Goal: Find specific page/section: Find specific page/section

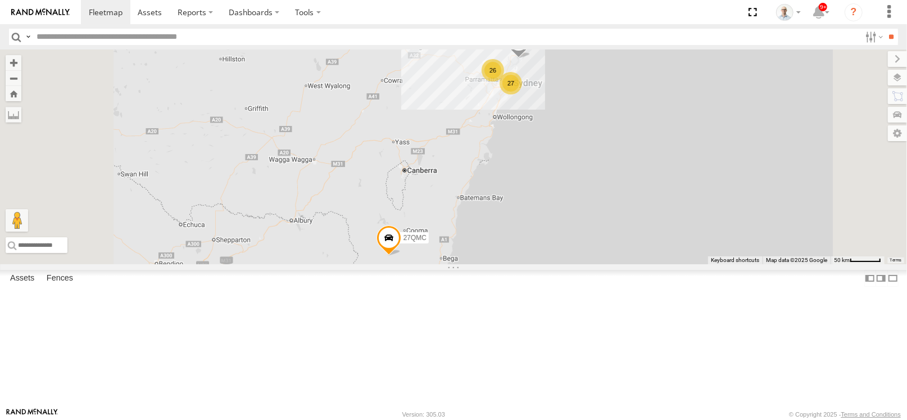
click at [522, 94] on div "27" at bounding box center [510, 83] width 22 height 22
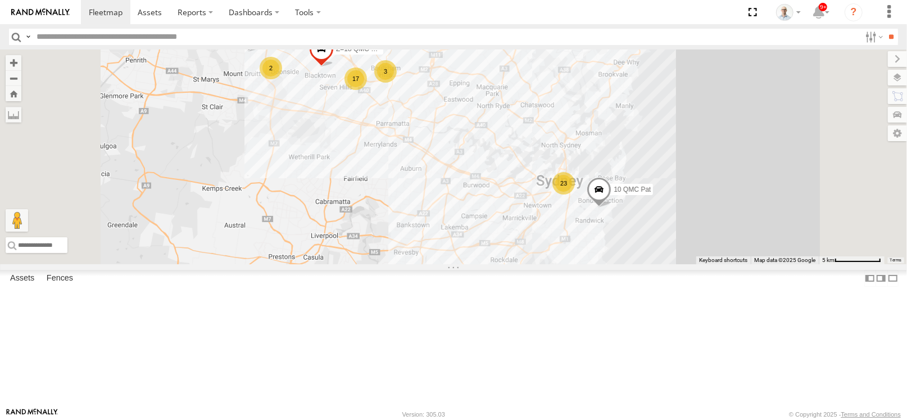
drag, startPoint x: 580, startPoint y: 172, endPoint x: 528, endPoint y: 175, distance: 52.3
click at [528, 175] on div "15 QMC-Spare 27QMC 23 10 QMC Pat 17 01 [PERSON_NAME] 2 3 Z=18 QMC Written off Q…" at bounding box center [453, 156] width 907 height 215
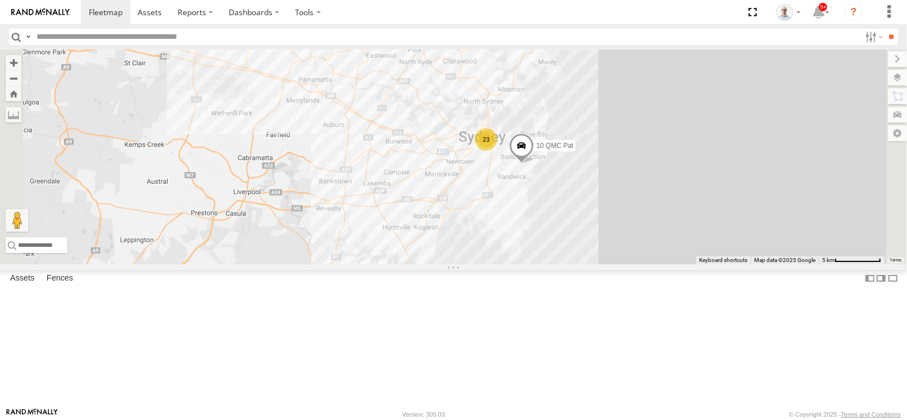
click at [497, 151] on div "23" at bounding box center [486, 139] width 22 height 22
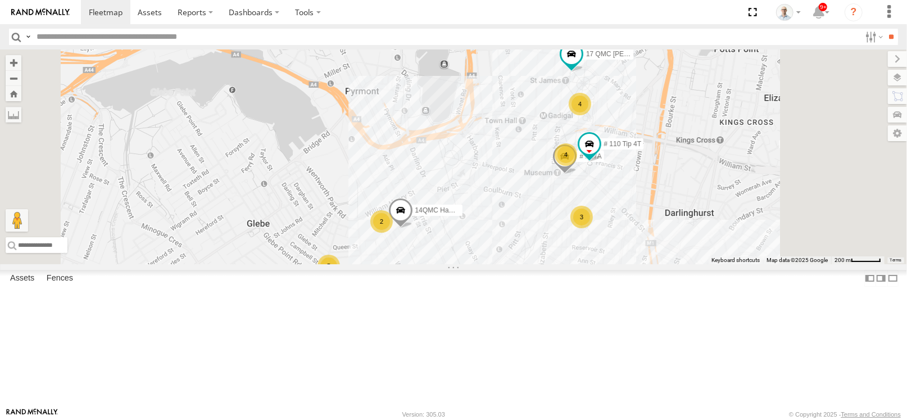
drag, startPoint x: 636, startPoint y: 306, endPoint x: 641, endPoint y: 293, distance: 13.9
click at [641, 264] on div "15 QMC-Spare 27QMC 10 QMC Pat 01 [PERSON_NAME] Z=18 QMC Written off QMC Mercede…" at bounding box center [453, 156] width 907 height 215
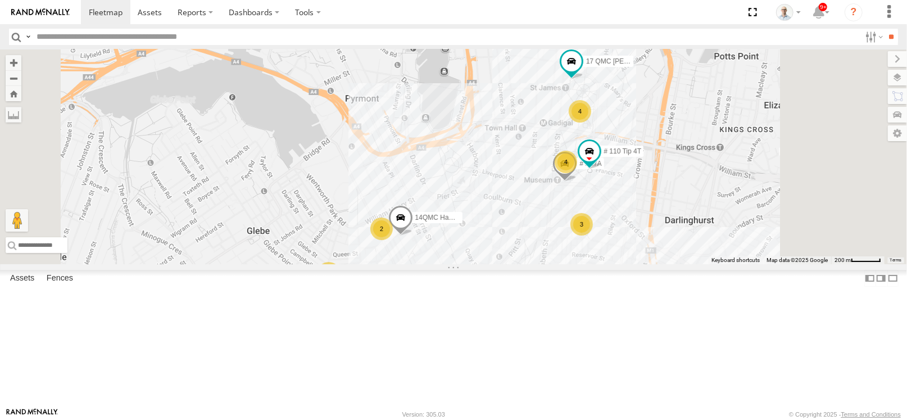
drag, startPoint x: 597, startPoint y: 148, endPoint x: 589, endPoint y: 212, distance: 64.5
click at [590, 222] on div "15 QMC-Spare 27QMC 10 QMC Pat 01 [PERSON_NAME] Z=18 QMC Written off QMC Mercede…" at bounding box center [453, 156] width 907 height 215
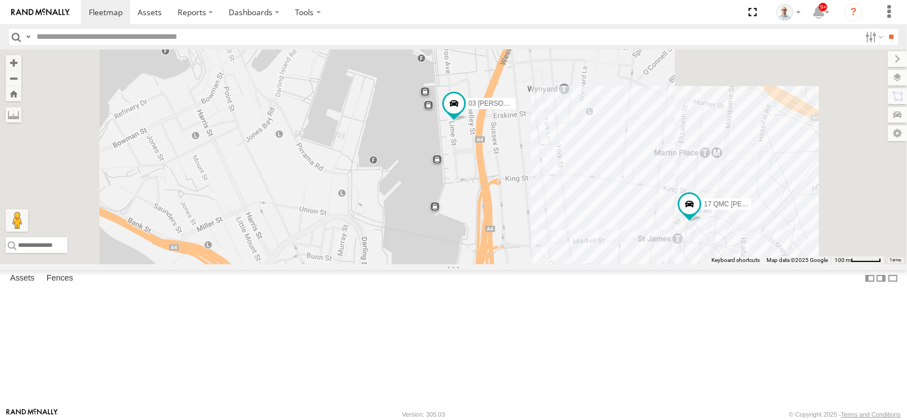
drag, startPoint x: 607, startPoint y: 274, endPoint x: 600, endPoint y: 115, distance: 159.7
click at [600, 117] on div "15 QMC-Spare 27QMC 10 QMC Pat 01 [PERSON_NAME] Z=18 QMC Written off QMC Mercede…" at bounding box center [453, 156] width 907 height 215
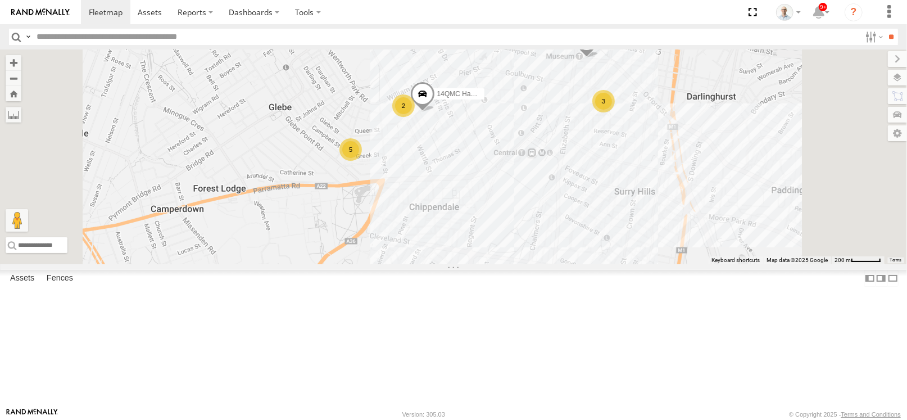
drag, startPoint x: 619, startPoint y: 285, endPoint x: 647, endPoint y: 223, distance: 67.9
click at [647, 223] on div "15 QMC-Spare 27QMC 10 QMC Pat 01 [PERSON_NAME] Z=18 QMC Written off QMC Mercede…" at bounding box center [453, 156] width 907 height 215
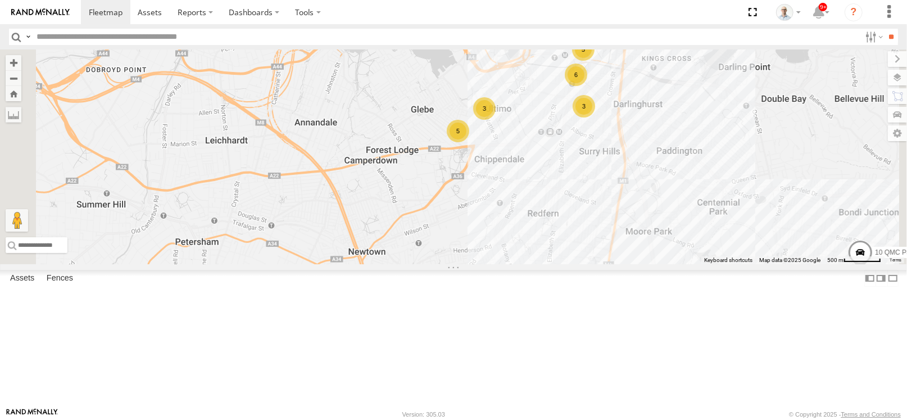
drag, startPoint x: 633, startPoint y: 225, endPoint x: 656, endPoint y: 207, distance: 29.7
click at [656, 207] on div "15 QMC-Spare 27QMC 10 QMC Pat 01 [PERSON_NAME] Z=18 QMC Written off QMC Mercede…" at bounding box center [453, 156] width 907 height 215
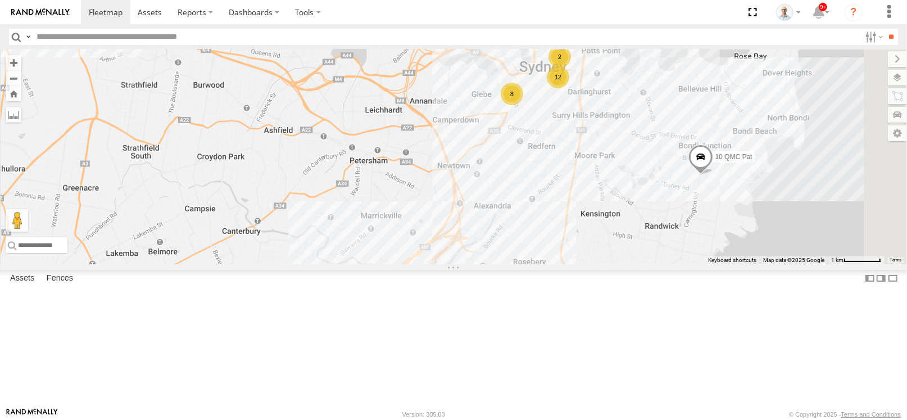
drag, startPoint x: 634, startPoint y: 269, endPoint x: 634, endPoint y: 233, distance: 35.4
click at [634, 233] on div "15 QMC-Spare 27QMC 10 QMC Pat 01 [PERSON_NAME] Z=18 QMC Written off QMC Mercede…" at bounding box center [453, 156] width 907 height 215
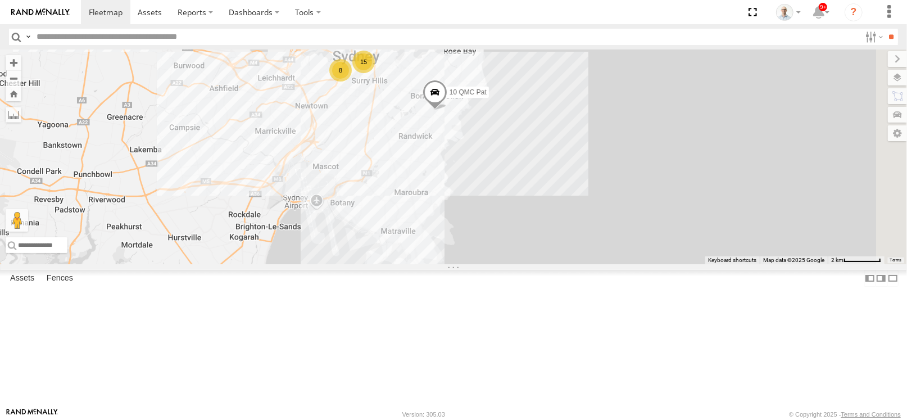
drag, startPoint x: 631, startPoint y: 242, endPoint x: 479, endPoint y: 180, distance: 164.3
click at [479, 180] on div "15 QMC-Spare 27QMC 10 QMC Pat 01 [PERSON_NAME] Z=18 QMC Written off QMC Mercede…" at bounding box center [453, 156] width 907 height 215
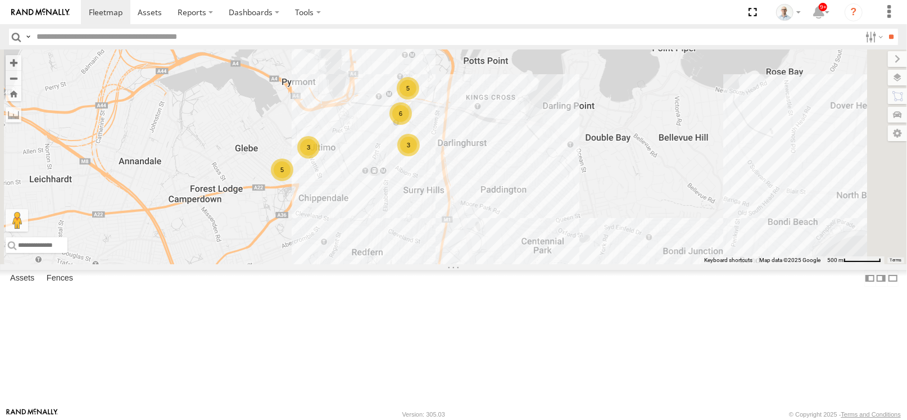
drag, startPoint x: 485, startPoint y: 103, endPoint x: 492, endPoint y: 199, distance: 96.9
click at [492, 199] on div "15 QMC-Spare 27QMC 10 QMC Pat 01 [PERSON_NAME] Z=18 QMC Written off QMC Mercede…" at bounding box center [453, 156] width 907 height 215
click at [420, 156] on div "3" at bounding box center [408, 145] width 22 height 22
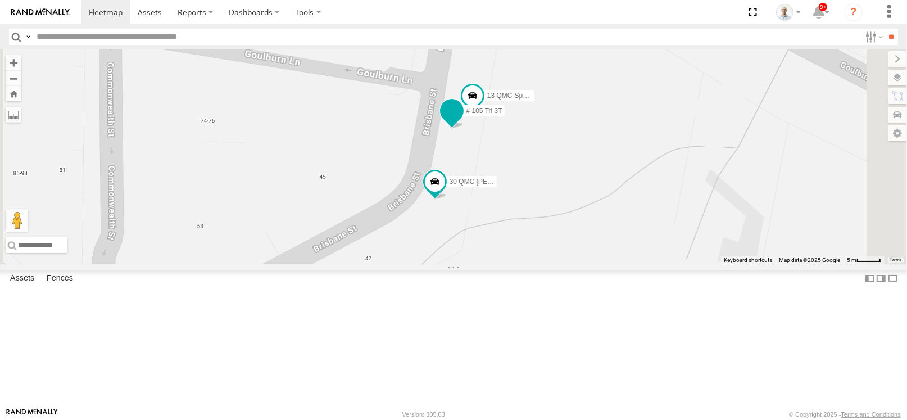
click at [462, 121] on span at bounding box center [452, 111] width 20 height 20
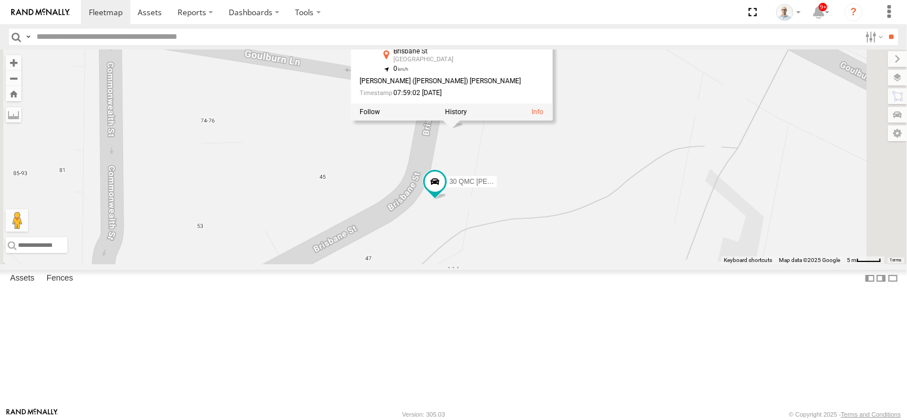
click at [737, 264] on div "15 QMC-Spare 27QMC 10 QMC Pat 01 [PERSON_NAME] Z=18 QMC Written off QMC Mercede…" at bounding box center [453, 156] width 907 height 215
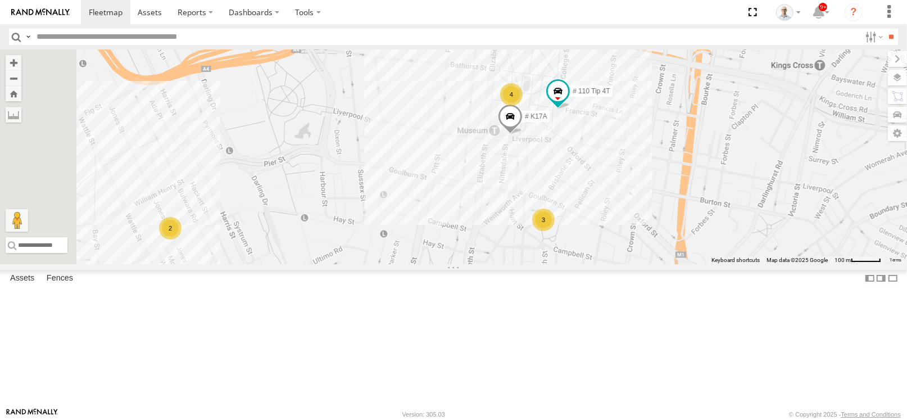
drag, startPoint x: 555, startPoint y: 197, endPoint x: 569, endPoint y: 252, distance: 56.4
click at [569, 252] on div "15 QMC-Spare 27QMC 10 QMC Pat 01 [PERSON_NAME] Z=18 QMC Written off QMC Mercede…" at bounding box center [453, 156] width 907 height 215
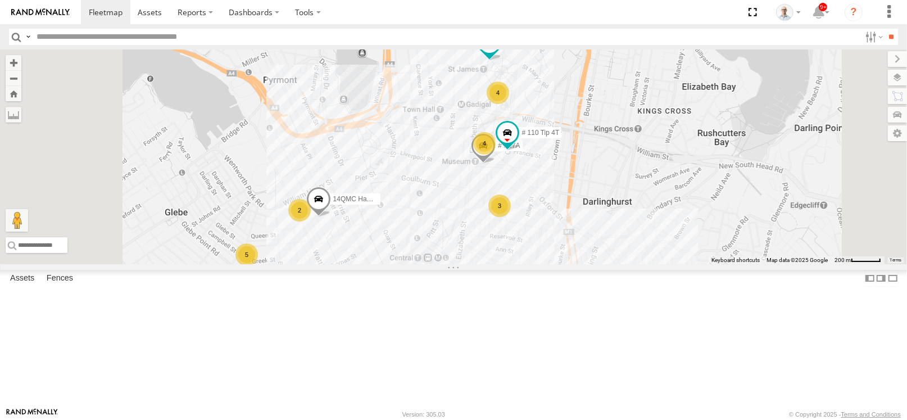
drag, startPoint x: 523, startPoint y: 199, endPoint x: 586, endPoint y: 248, distance: 79.8
click at [586, 248] on div "15 QMC-Spare 27QMC 10 QMC Pat 01 [PERSON_NAME] Z=18 QMC Written off QMC Mercede…" at bounding box center [453, 156] width 907 height 215
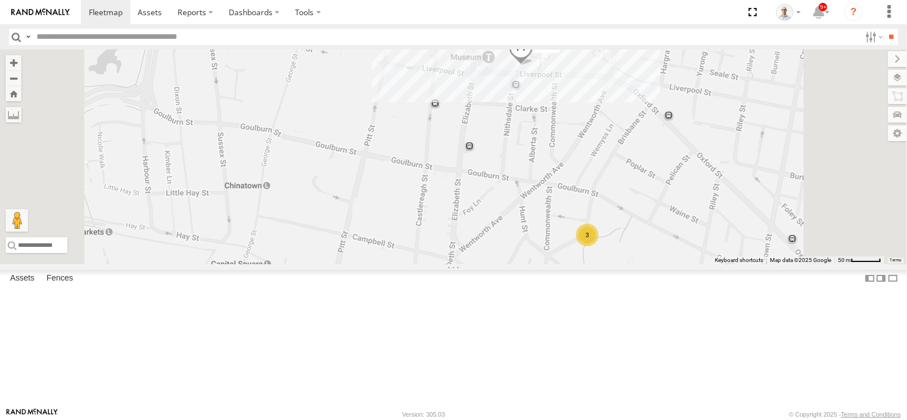
drag, startPoint x: 683, startPoint y: 311, endPoint x: 642, endPoint y: 287, distance: 47.3
click at [642, 264] on div "15 QMC-Spare 27QMC 10 QMC Pat 01 [PERSON_NAME] Z=18 QMC Written off QMC Mercede…" at bounding box center [453, 156] width 907 height 215
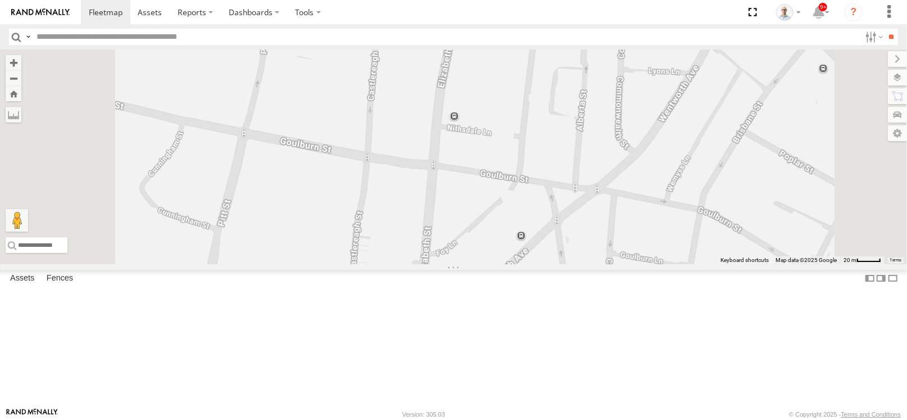
drag, startPoint x: 708, startPoint y: 271, endPoint x: 739, endPoint y: 301, distance: 42.5
click at [739, 264] on div "15 QMC-Spare 27QMC 10 QMC Pat 01 [PERSON_NAME] Z=18 QMC Written off QMC Mercede…" at bounding box center [453, 156] width 907 height 215
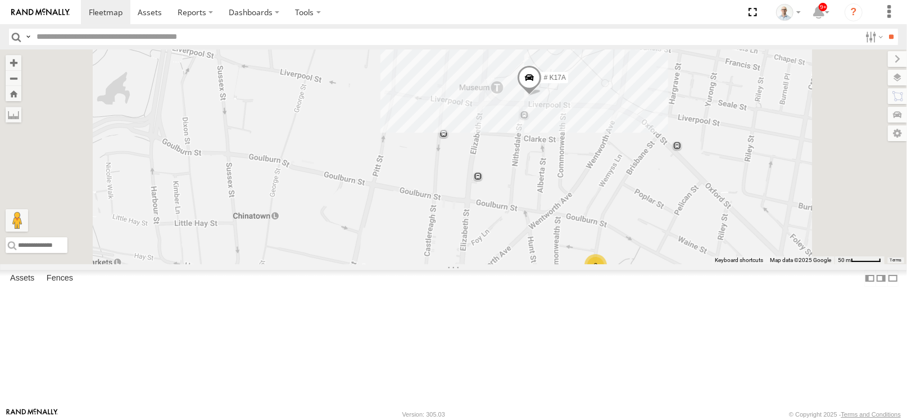
drag, startPoint x: 574, startPoint y: 261, endPoint x: 635, endPoint y: 328, distance: 90.3
click at [635, 264] on div "15 QMC-Spare 27QMC 10 QMC Pat 01 [PERSON_NAME] Z=18 QMC Written off QMC Mercede…" at bounding box center [453, 156] width 907 height 215
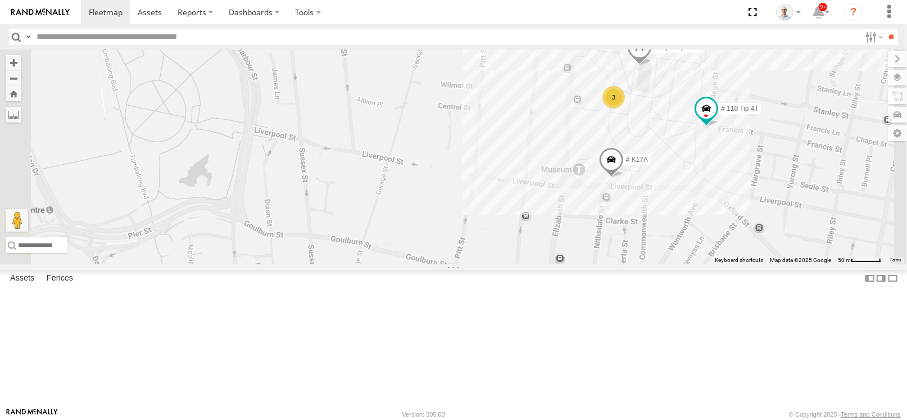
click at [626, 264] on div "15 QMC-Spare 27QMC 10 QMC Pat 01 [PERSON_NAME] Z=18 QMC Written off QMC Mercede…" at bounding box center [453, 156] width 907 height 215
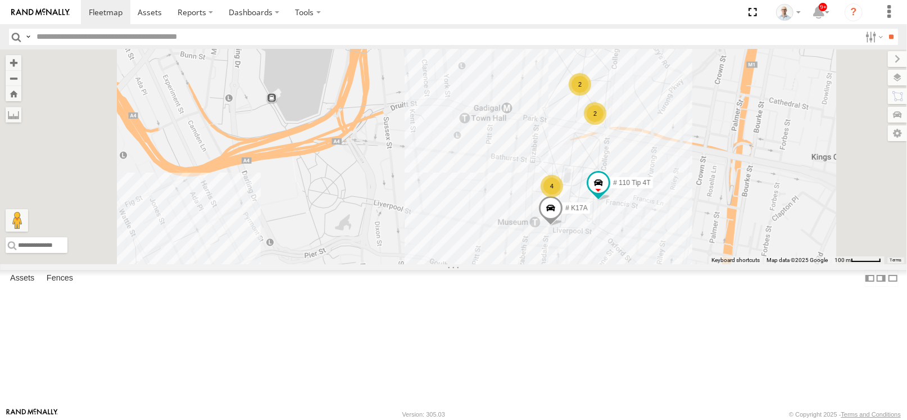
drag, startPoint x: 574, startPoint y: 277, endPoint x: 591, endPoint y: 302, distance: 29.9
click at [591, 264] on div "15 QMC-Spare 27QMC 10 QMC Pat 01 [PERSON_NAME] Z=18 QMC Written off QMC Mercede…" at bounding box center [453, 156] width 907 height 215
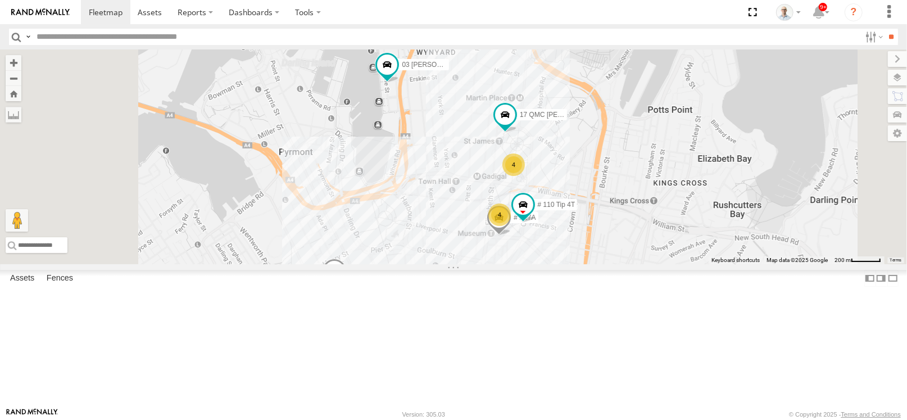
drag, startPoint x: 508, startPoint y: 257, endPoint x: 520, endPoint y: 268, distance: 16.7
click at [520, 264] on div "15 QMC-Spare 27QMC 10 QMC Pat 01 [PERSON_NAME] Z=18 QMC Written off QMC Mercede…" at bounding box center [453, 156] width 907 height 215
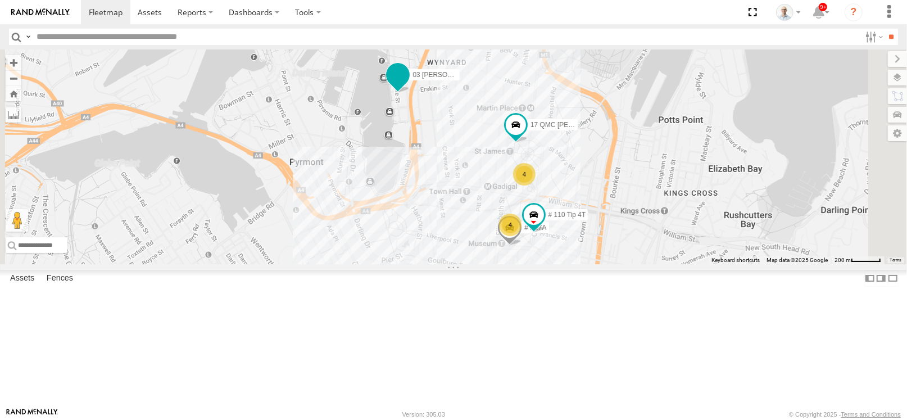
click at [408, 85] on span at bounding box center [398, 75] width 20 height 20
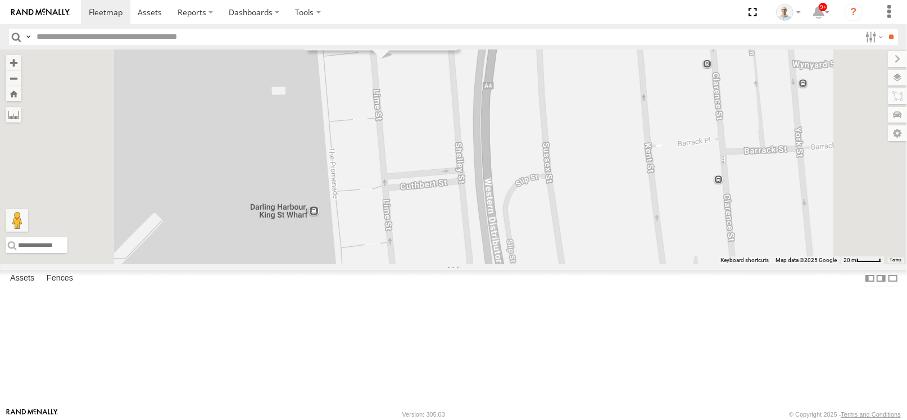
click at [544, 166] on div "15 QMC-Spare 27QMC 10 QMC Pat 01 [PERSON_NAME] Z=18 QMC Written off QMC Mercede…" at bounding box center [453, 156] width 907 height 215
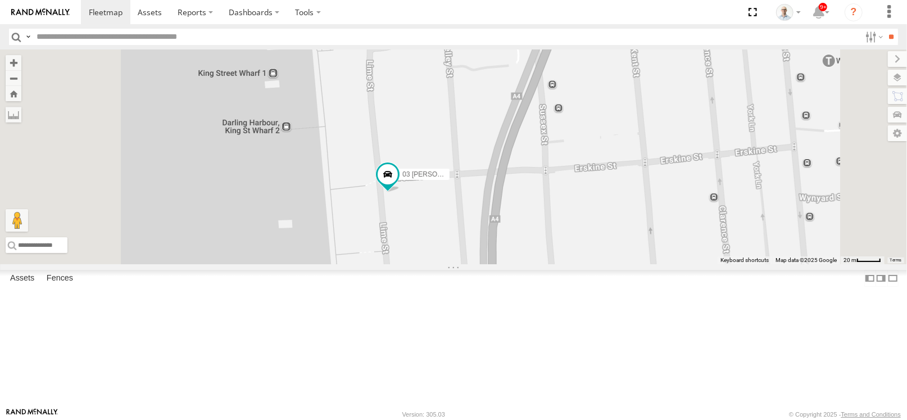
drag, startPoint x: 546, startPoint y: 162, endPoint x: 555, endPoint y: 310, distance: 148.6
click at [555, 264] on div "15 QMC-Spare 27QMC 10 QMC Pat 01 [PERSON_NAME] Z=18 QMC Written off QMC Mercede…" at bounding box center [453, 156] width 907 height 215
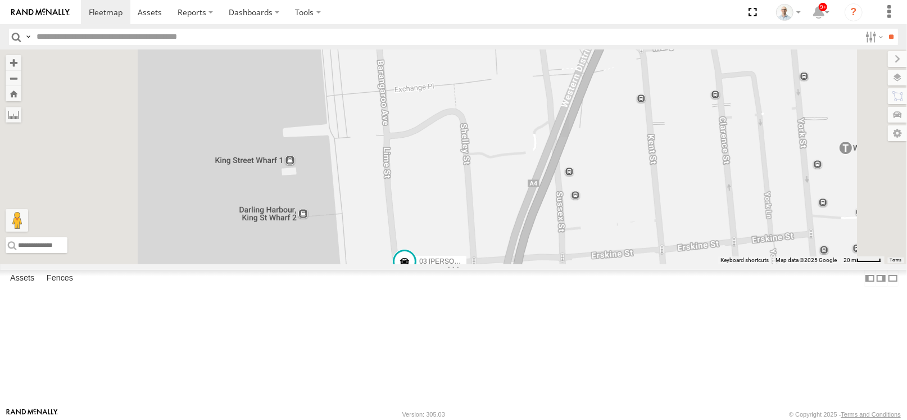
drag, startPoint x: 563, startPoint y: 201, endPoint x: 578, endPoint y: 280, distance: 80.1
click at [578, 264] on div "15 QMC-Spare 27QMC 10 QMC Pat 01 [PERSON_NAME] Z=18 QMC Written off QMC Mercede…" at bounding box center [453, 156] width 907 height 215
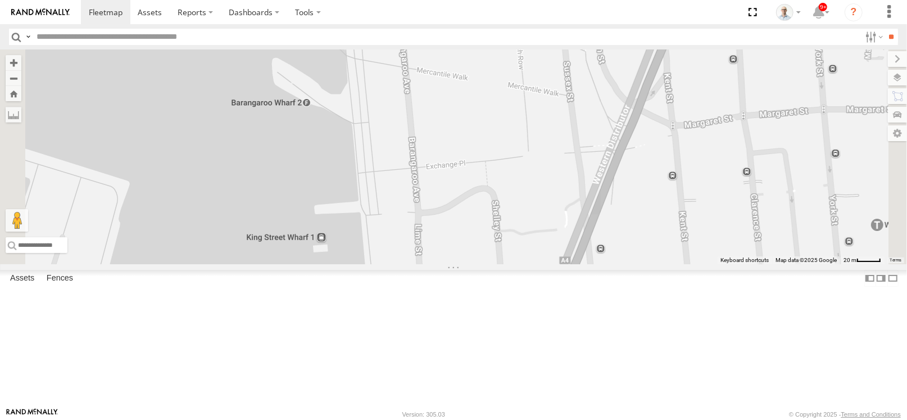
drag, startPoint x: 503, startPoint y: 206, endPoint x: 520, endPoint y: 255, distance: 51.7
click at [520, 255] on div "15 QMC-Spare 27QMC 10 QMC Pat 01 [PERSON_NAME] Z=18 QMC Written off QMC Mercede…" at bounding box center [453, 156] width 907 height 215
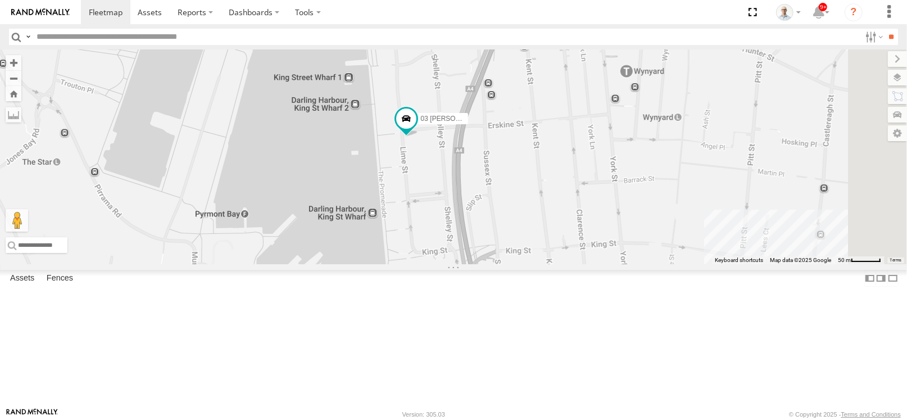
drag, startPoint x: 595, startPoint y: 143, endPoint x: 587, endPoint y: 123, distance: 21.9
click at [587, 123] on div "15 QMC-Spare 27QMC 10 QMC Pat 01 [PERSON_NAME] Z=18 QMC Written off QMC Mercede…" at bounding box center [453, 156] width 907 height 215
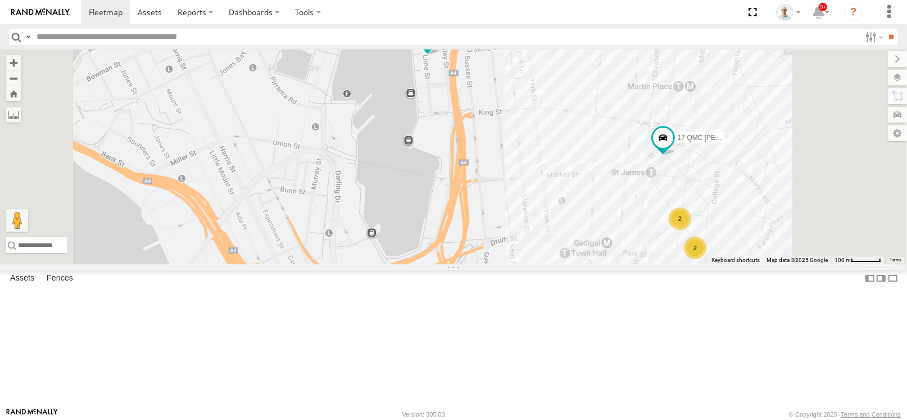
drag, startPoint x: 597, startPoint y: 237, endPoint x: 599, endPoint y: 173, distance: 63.5
click at [599, 173] on div "15 QMC-Spare 27QMC 10 QMC Pat 01 [PERSON_NAME] Z=18 QMC Written off QMC Mercede…" at bounding box center [453, 156] width 907 height 215
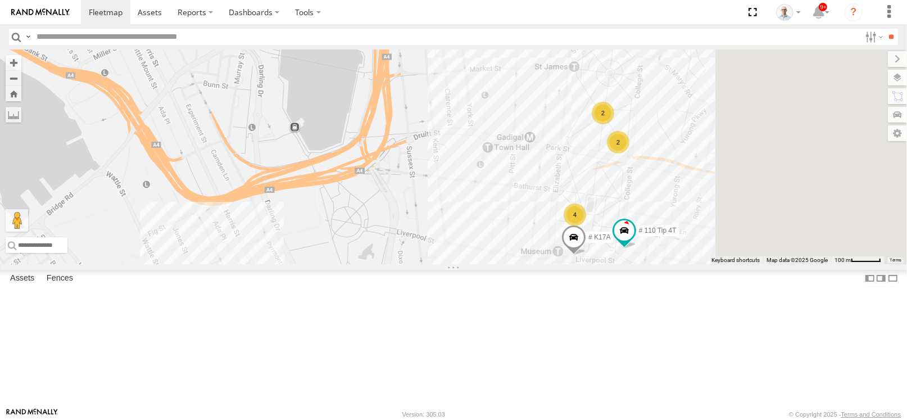
drag, startPoint x: 726, startPoint y: 343, endPoint x: 588, endPoint y: 162, distance: 227.3
click at [588, 162] on div "15 QMC-Spare 27QMC 10 QMC Pat 01 [PERSON_NAME] Z=18 QMC Written off QMC Mercede…" at bounding box center [453, 156] width 907 height 215
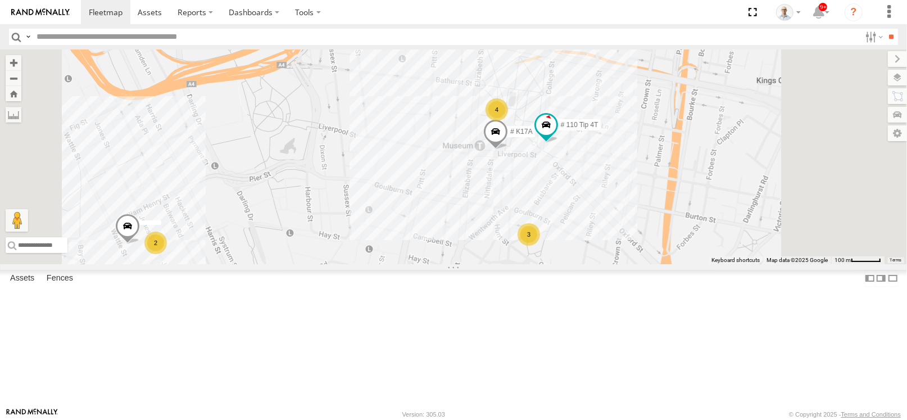
click at [540, 246] on div "3" at bounding box center [528, 234] width 22 height 22
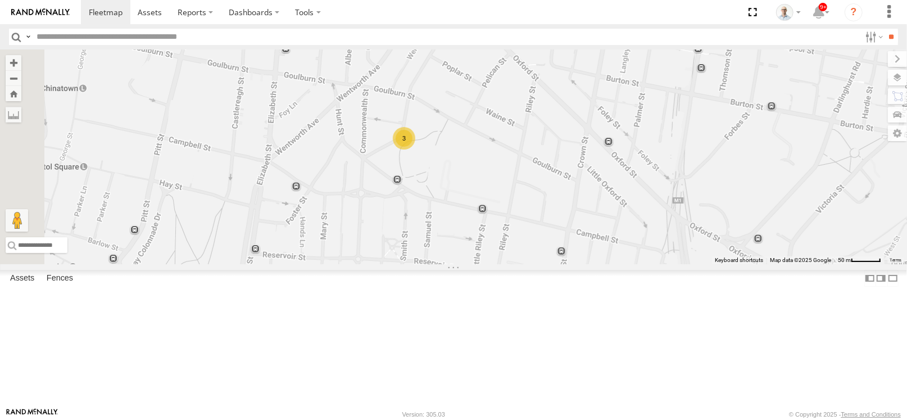
drag, startPoint x: 465, startPoint y: 126, endPoint x: 490, endPoint y: 156, distance: 39.1
click at [490, 156] on div "15 QMC-Spare 27QMC 10 QMC Pat 01 [PERSON_NAME] Z=18 QMC Written off QMC Mercede…" at bounding box center [453, 156] width 907 height 215
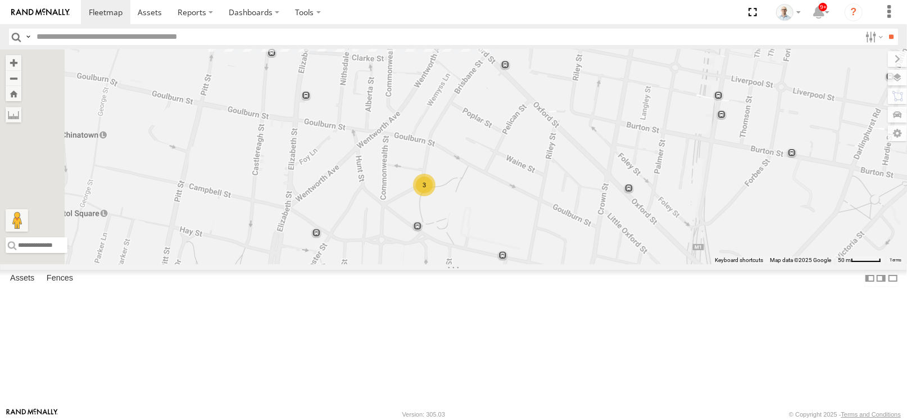
drag, startPoint x: 464, startPoint y: 128, endPoint x: 493, endPoint y: 193, distance: 71.4
click at [493, 193] on div "15 QMC-Spare 27QMC 10 QMC Pat 01 [PERSON_NAME] Z=18 QMC Written off QMC Mercede…" at bounding box center [453, 156] width 907 height 215
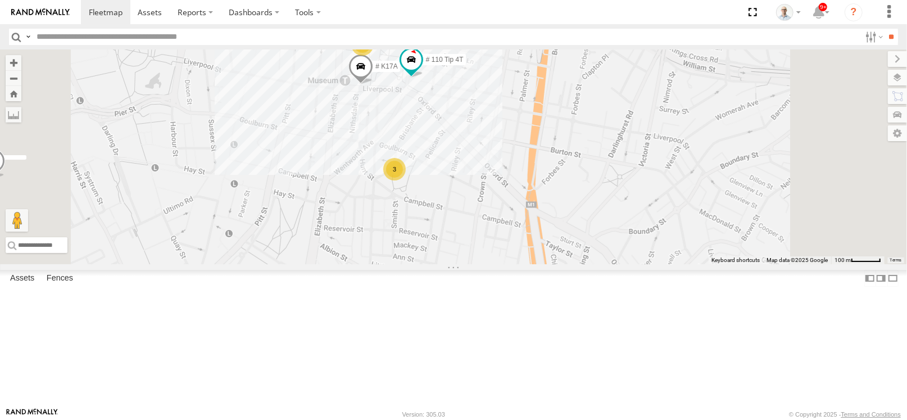
drag, startPoint x: 403, startPoint y: 117, endPoint x: 434, endPoint y: 201, distance: 89.8
click at [434, 201] on div "15 QMC-Spare 27QMC 10 QMC Pat 01 [PERSON_NAME] Z=18 QMC Written off QMC Mercede…" at bounding box center [453, 156] width 907 height 215
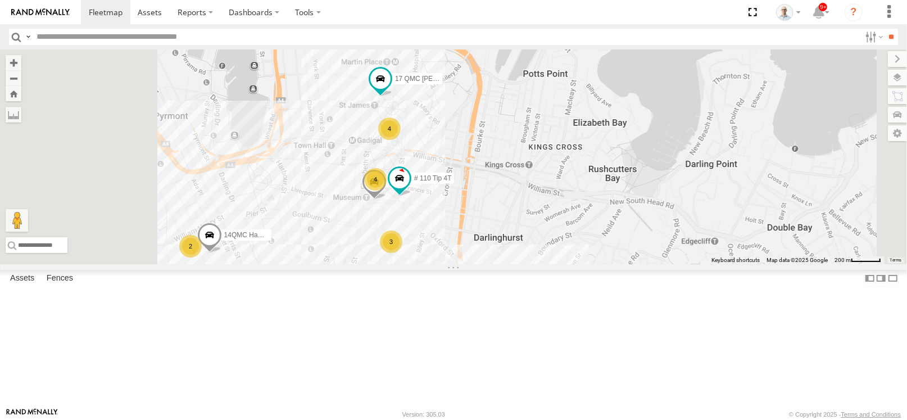
drag, startPoint x: 434, startPoint y: 196, endPoint x: 443, endPoint y: 210, distance: 16.7
click at [443, 210] on div "15 QMC-Spare 27QMC 10 QMC Pat 01 [PERSON_NAME] Z=18 QMC Written off QMC Mercede…" at bounding box center [453, 156] width 907 height 215
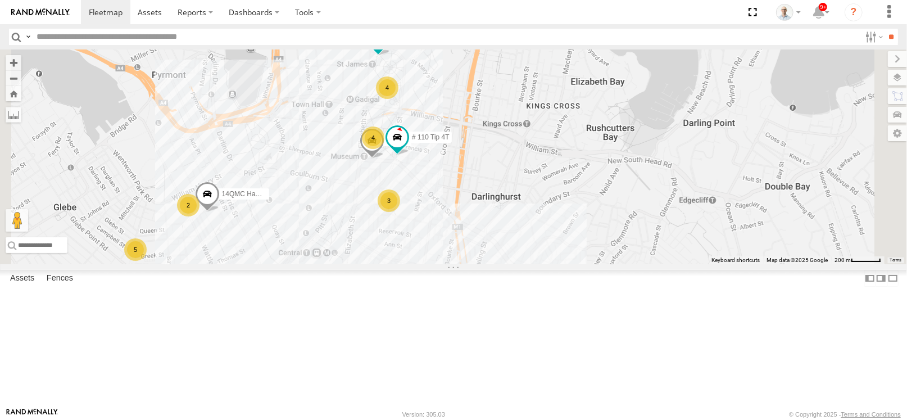
drag, startPoint x: 438, startPoint y: 169, endPoint x: 429, endPoint y: 118, distance: 51.9
click at [426, 112] on div "15 QMC-Spare 27QMC 10 QMC Pat 01 [PERSON_NAME] Z=18 QMC Written off QMC Mercede…" at bounding box center [453, 156] width 907 height 215
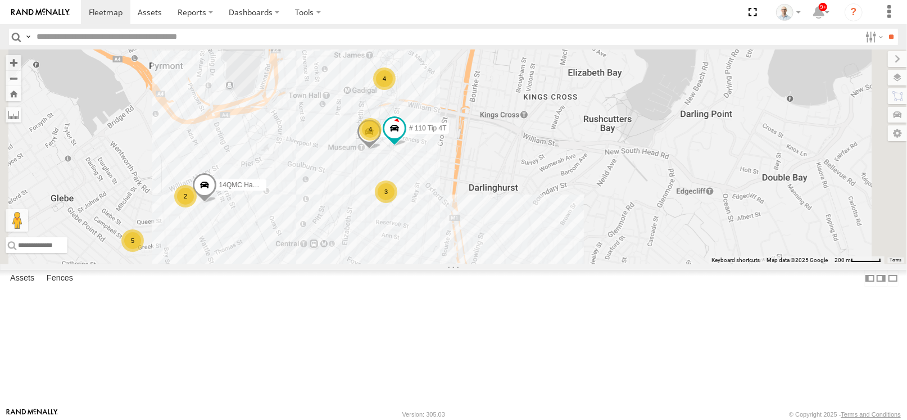
click at [460, 166] on div "15 QMC-Spare 27QMC 10 QMC Pat 01 [PERSON_NAME] Z=18 QMC Written off QMC Mercede…" at bounding box center [453, 156] width 907 height 215
click at [397, 203] on div "3" at bounding box center [386, 191] width 22 height 22
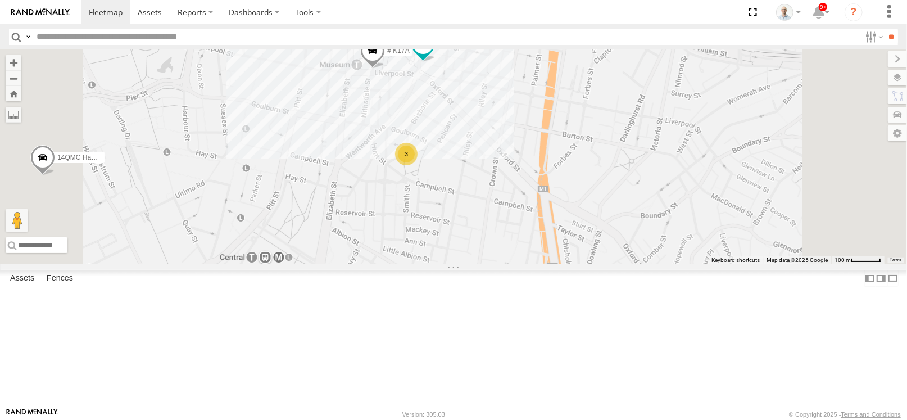
drag, startPoint x: 470, startPoint y: 176, endPoint x: 513, endPoint y: 216, distance: 58.5
click at [527, 239] on div "15 QMC-Spare 27QMC 10 QMC Pat 01 [PERSON_NAME] Z=18 QMC Written off QMC Mercede…" at bounding box center [453, 156] width 907 height 215
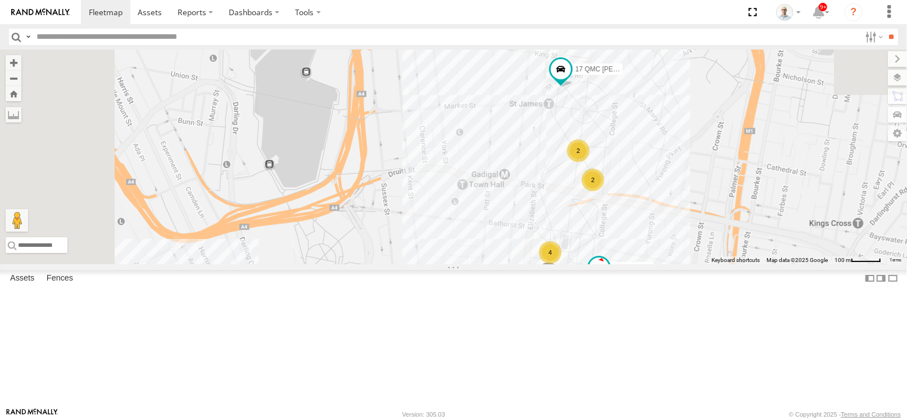
drag, startPoint x: 475, startPoint y: 122, endPoint x: 586, endPoint y: 262, distance: 178.4
click at [596, 264] on div "15 QMC-Spare 27QMC 10 QMC Pat 01 [PERSON_NAME] Z=18 QMC Written off QMC Mercede…" at bounding box center [453, 156] width 907 height 215
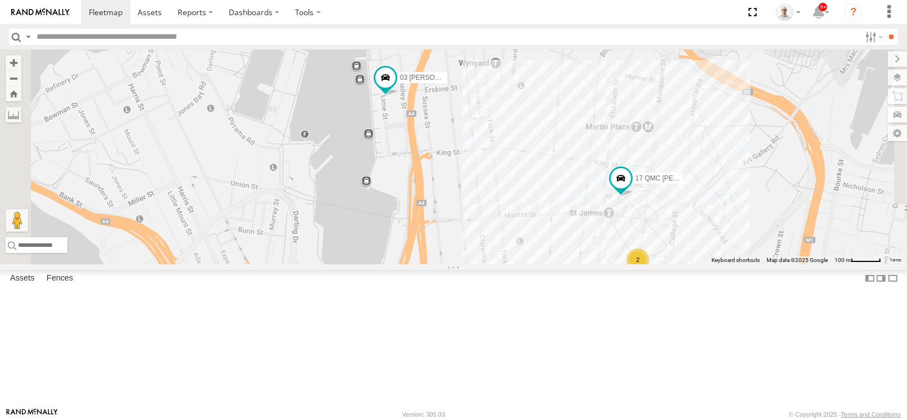
drag, startPoint x: 556, startPoint y: 188, endPoint x: 600, endPoint y: 243, distance: 71.2
click at [618, 264] on div "15 QMC-Spare 27QMC 10 QMC Pat 01 [PERSON_NAME] Z=18 QMC Written off QMC Mercede…" at bounding box center [453, 156] width 907 height 215
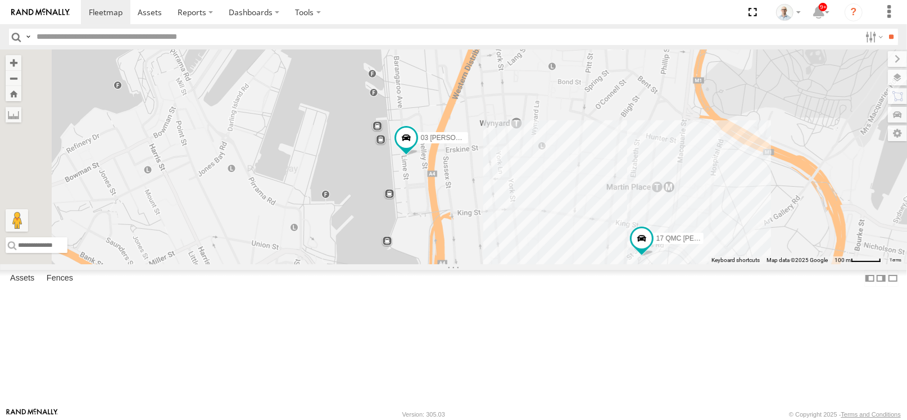
click at [624, 263] on div "15 QMC-Spare 27QMC 10 QMC Pat 01 [PERSON_NAME] Z=18 QMC Written off QMC Mercede…" at bounding box center [453, 156] width 907 height 215
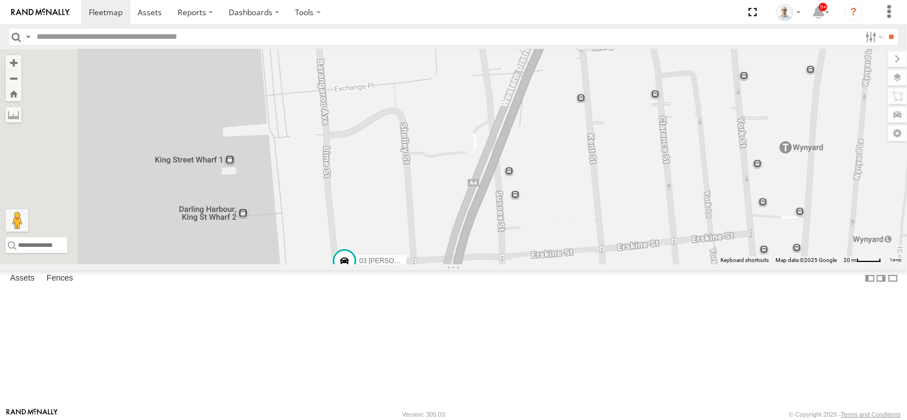
drag, startPoint x: 520, startPoint y: 189, endPoint x: 569, endPoint y: 248, distance: 77.4
click at [569, 248] on div "15 QMC-Spare 27QMC 10 QMC Pat 01 [PERSON_NAME] Z=18 QMC Written off QMC Mercede…" at bounding box center [453, 156] width 907 height 215
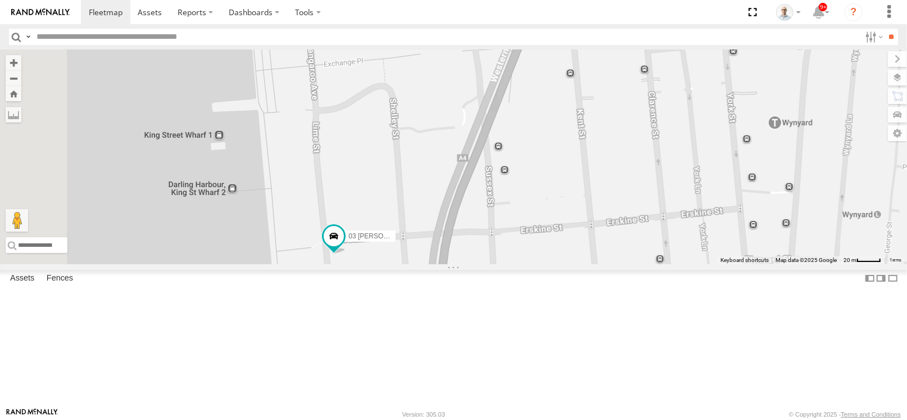
drag, startPoint x: 562, startPoint y: 240, endPoint x: 551, endPoint y: 214, distance: 28.2
click at [551, 214] on div "15 QMC-Spare 27QMC 10 QMC Pat 01 [PERSON_NAME] Z=18 QMC Written off QMC Mercede…" at bounding box center [453, 156] width 907 height 215
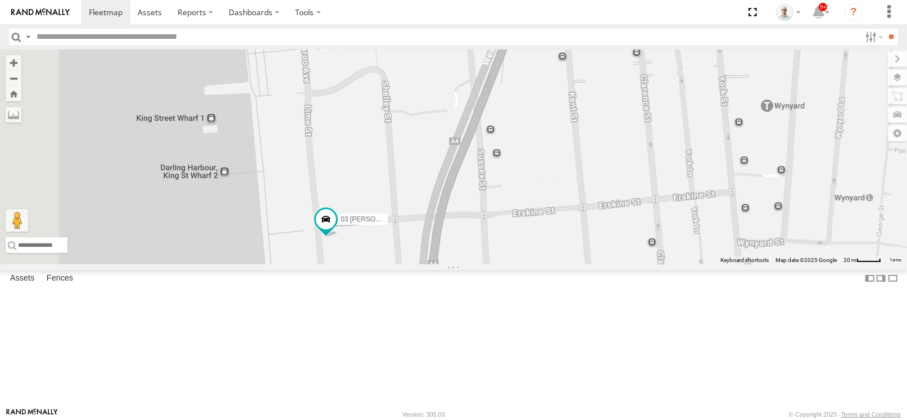
drag, startPoint x: 552, startPoint y: 224, endPoint x: 544, endPoint y: 205, distance: 20.1
click at [544, 205] on div "15 QMC-Spare 27QMC 10 QMC Pat 01 [PERSON_NAME] Z=18 QMC Written off QMC Mercede…" at bounding box center [453, 156] width 907 height 215
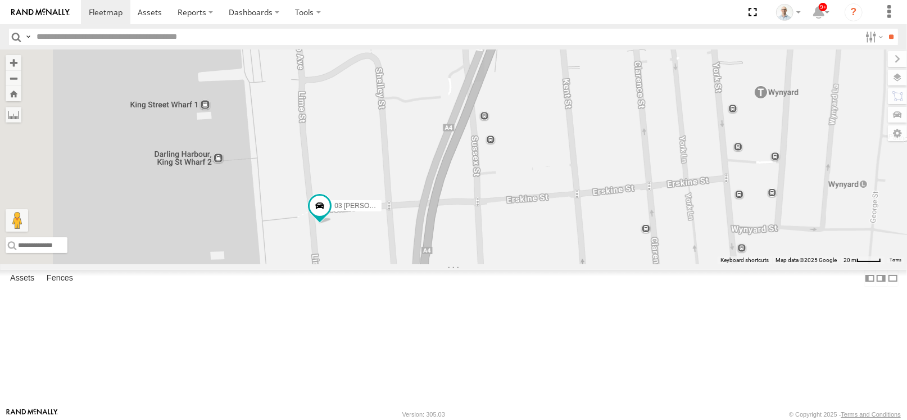
drag, startPoint x: 538, startPoint y: 193, endPoint x: 532, endPoint y: 178, distance: 16.2
click at [532, 178] on div "15 QMC-Spare 27QMC 10 QMC Pat 01 [PERSON_NAME] Z=18 QMC Written off QMC Mercede…" at bounding box center [453, 156] width 907 height 215
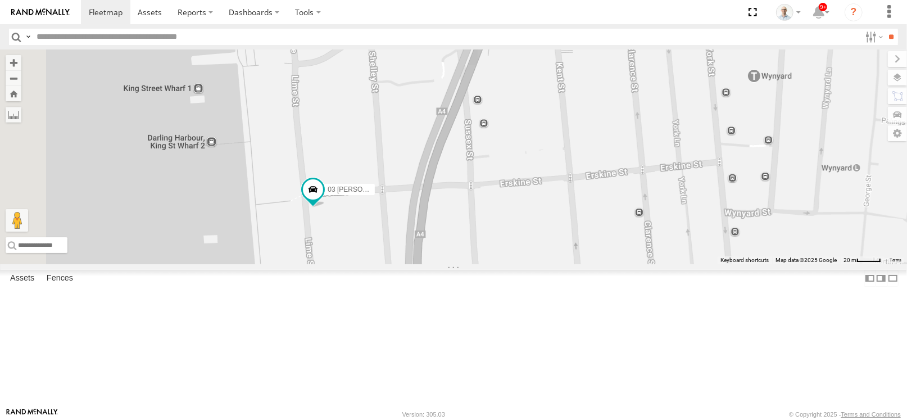
drag, startPoint x: 525, startPoint y: 171, endPoint x: 519, endPoint y: 153, distance: 18.5
click at [519, 153] on div "15 QMC-Spare 27QMC 10 QMC Pat 01 [PERSON_NAME] Z=18 QMC Written off QMC Mercede…" at bounding box center [453, 156] width 907 height 215
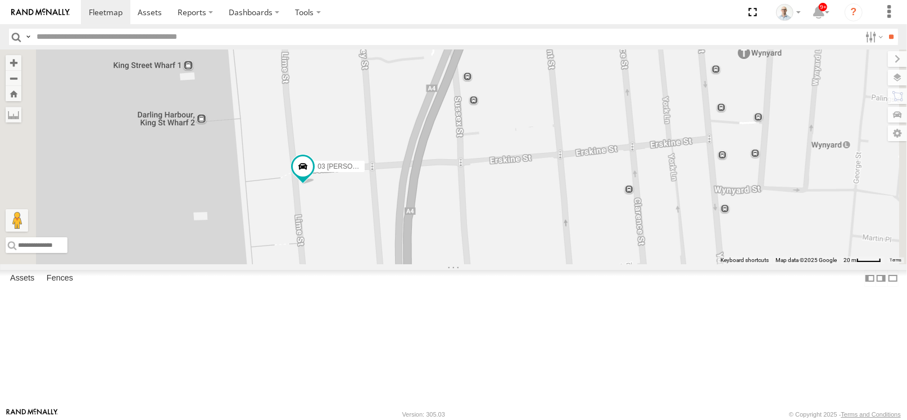
drag, startPoint x: 519, startPoint y: 154, endPoint x: 508, endPoint y: 130, distance: 25.9
click at [508, 130] on div "15 QMC-Spare 27QMC 10 QMC Pat 01 [PERSON_NAME] Z=18 QMC Written off QMC Mercede…" at bounding box center [453, 156] width 907 height 215
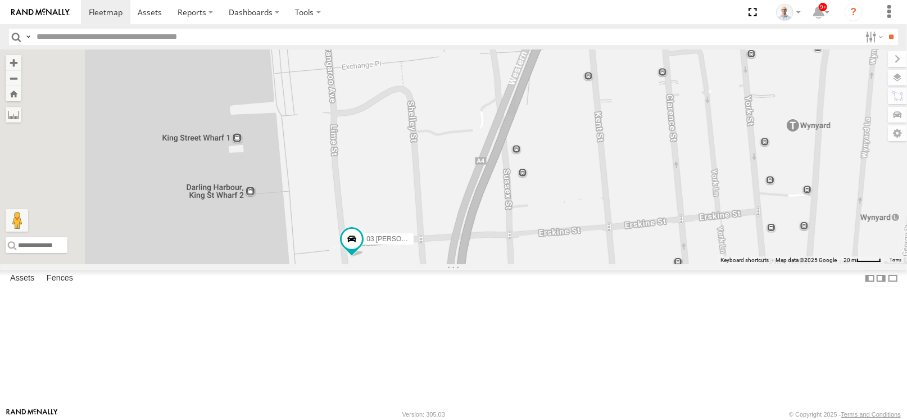
drag, startPoint x: 520, startPoint y: 147, endPoint x: 571, endPoint y: 221, distance: 90.1
click at [571, 221] on div "15 QMC-Spare 27QMC 10 QMC Pat 01 [PERSON_NAME] Z=18 QMC Written off QMC Mercede…" at bounding box center [453, 156] width 907 height 215
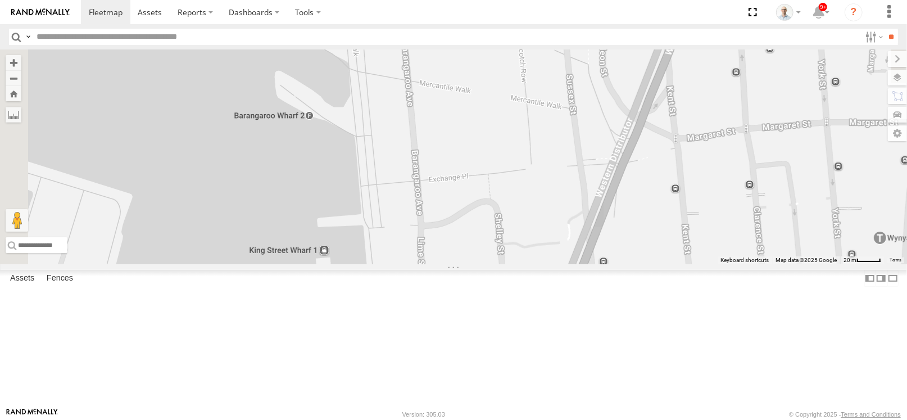
drag, startPoint x: 467, startPoint y: 150, endPoint x: 552, endPoint y: 271, distance: 147.9
click at [552, 264] on div "15 QMC-Spare 27QMC 10 QMC Pat 01 [PERSON_NAME] Z=18 QMC Written off QMC Mercede…" at bounding box center [453, 156] width 907 height 215
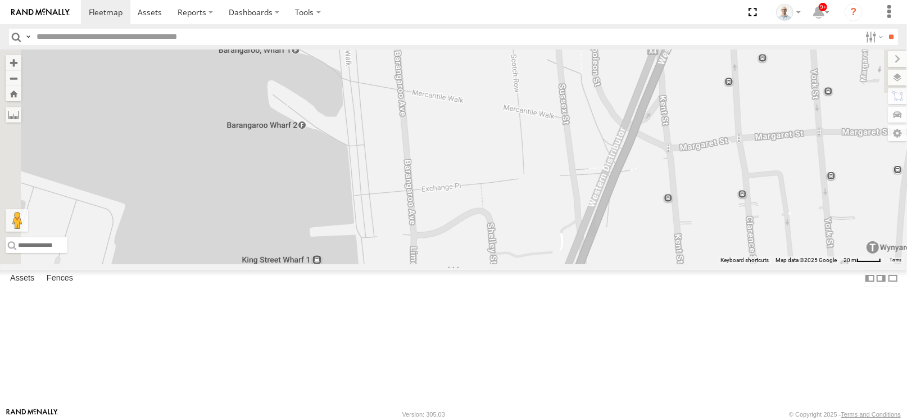
drag, startPoint x: 537, startPoint y: 206, endPoint x: 537, endPoint y: 212, distance: 6.2
click at [537, 212] on div "15 QMC-Spare 27QMC 10 QMC Pat 01 [PERSON_NAME] Z=18 QMC Written off QMC Mercede…" at bounding box center [453, 156] width 907 height 215
drag, startPoint x: 526, startPoint y: 271, endPoint x: 473, endPoint y: 180, distance: 105.0
click at [473, 180] on div "15 QMC-Spare 27QMC 10 QMC Pat 01 [PERSON_NAME] Z=18 QMC Written off QMC Mercede…" at bounding box center [453, 156] width 907 height 215
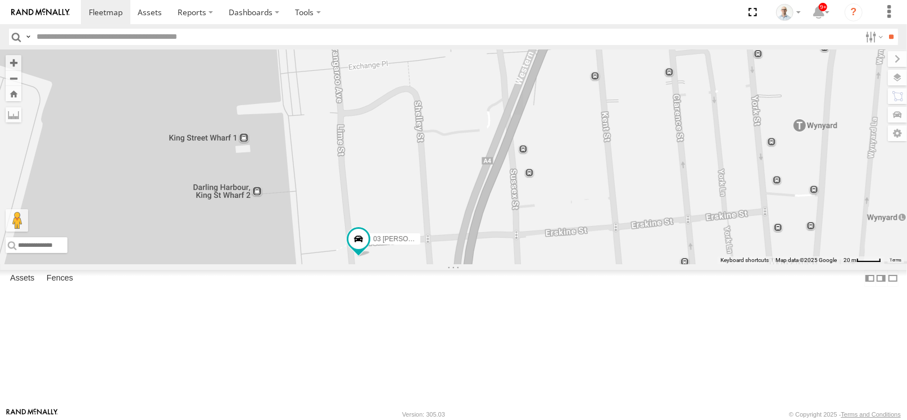
drag, startPoint x: 590, startPoint y: 276, endPoint x: 548, endPoint y: 202, distance: 85.8
click at [548, 202] on div "15 QMC-Spare 27QMC 10 QMC Pat 01 [PERSON_NAME] Z=18 QMC Written off QMC Mercede…" at bounding box center [453, 156] width 907 height 215
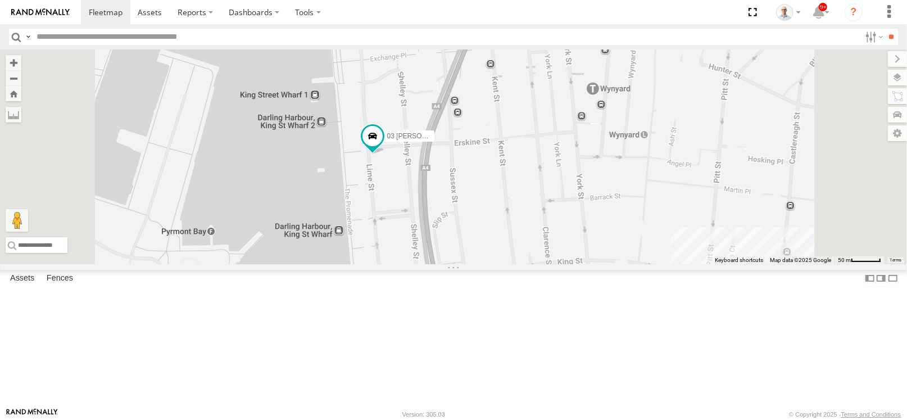
drag
click at [551, 188] on div "15 QMC-Spare 27QMC 10 QMC Pat 01 [PERSON_NAME] Z=18 QMC Written off QMC Mercede…" at bounding box center [453, 156] width 907 height 215
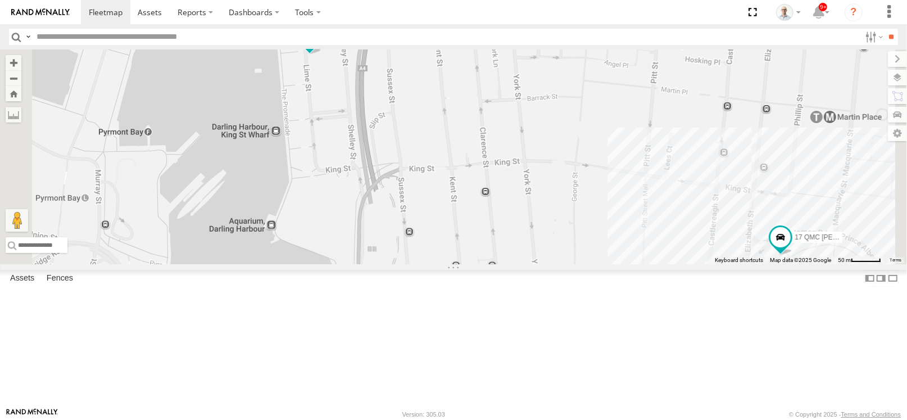
click at [489, 124] on div "15 QMC-Spare 27QMC 10 QMC Pat 01 [PERSON_NAME] Z=18 QMC Written off QMC Mercede…" at bounding box center [453, 156] width 907 height 215
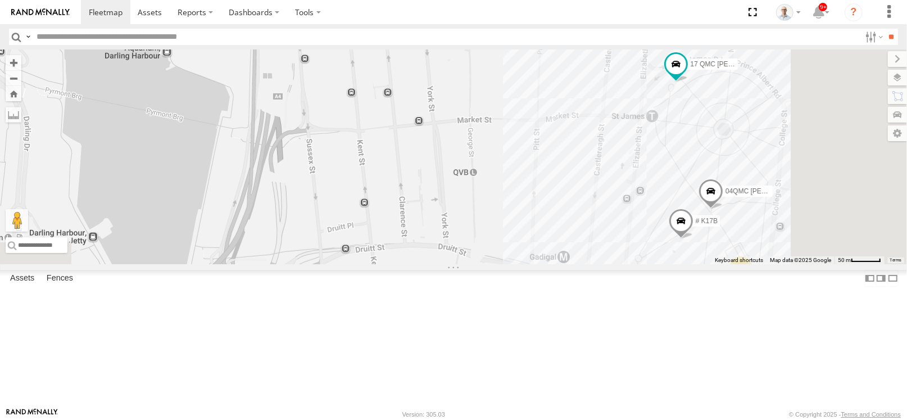
click at [492, 161] on div "15 QMC-Spare 27QMC 10 QMC Pat 01 [PERSON_NAME] Z=18 QMC Written off QMC Mercede…" at bounding box center [453, 156] width 907 height 215
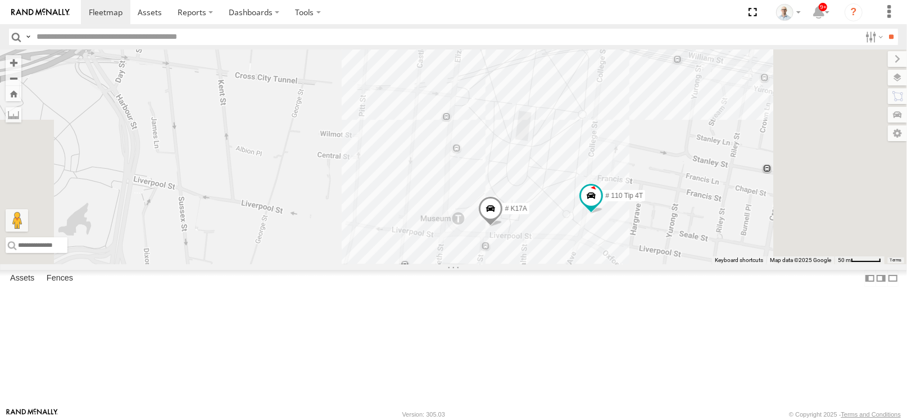
click at [473, 136] on div "15 QMC-Spare 27QMC 10 QMC Pat 01 [PERSON_NAME] Z=18 QMC Written off QMC Mercede…" at bounding box center [453, 156] width 907 height 215
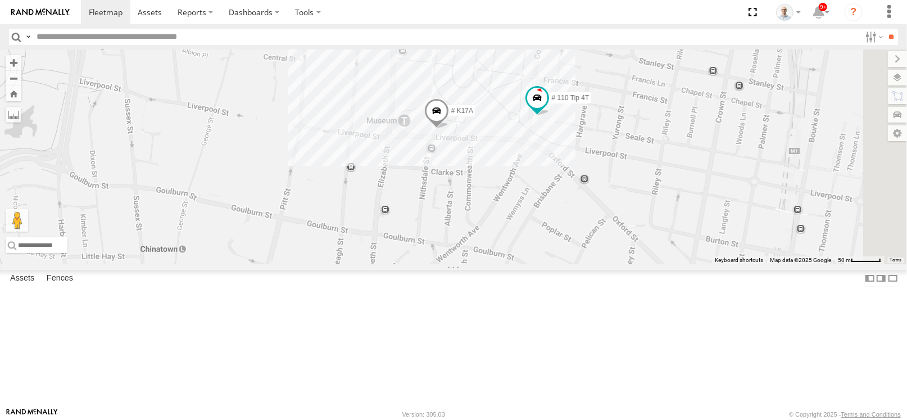
click at [470, 147] on div "15 QMC-Spare 27QMC 10 QMC Pat 01 [PERSON_NAME] Z=18 QMC Written off QMC Mercede…" at bounding box center [453, 156] width 907 height 215
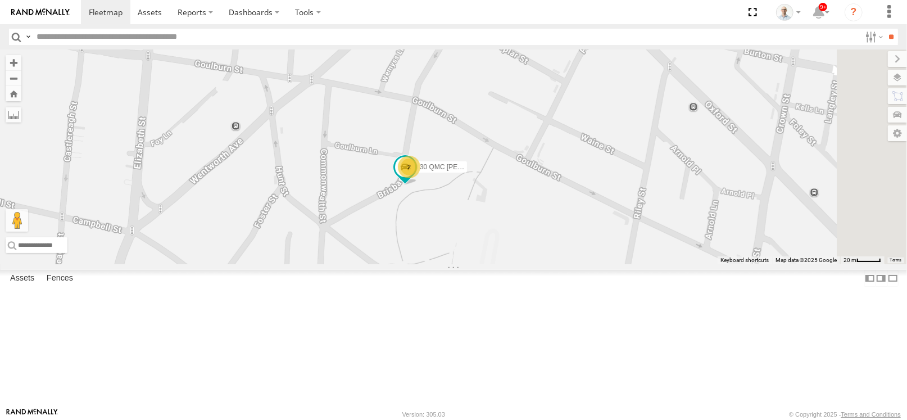
click at [496, 260] on div "15 QMC-Spare 27QMC 10 QMC Pat 01 [PERSON_NAME] Z=18 QMC Written off QMC Mercede…" at bounding box center [453, 156] width 907 height 215
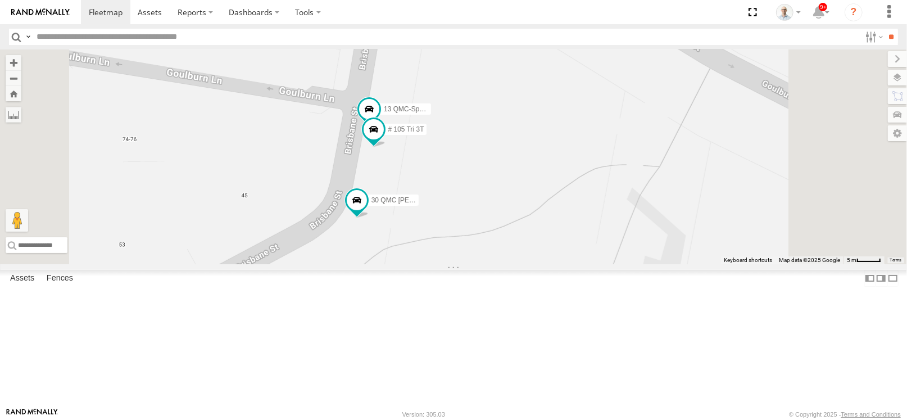
click at [534, 239] on div "15 QMC-Spare 27QMC 10 QMC Pat 01 [PERSON_NAME] Z=18 QMC Written off QMC Mercede…" at bounding box center [453, 156] width 907 height 215
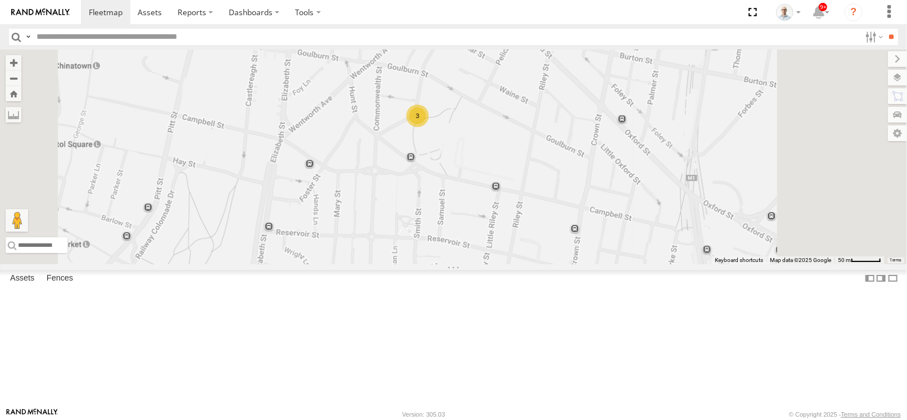
drag, startPoint x: 434, startPoint y: 123, endPoint x: 523, endPoint y: 185, distance: 108.0
click at [523, 185] on div "3" at bounding box center [453, 156] width 907 height 215
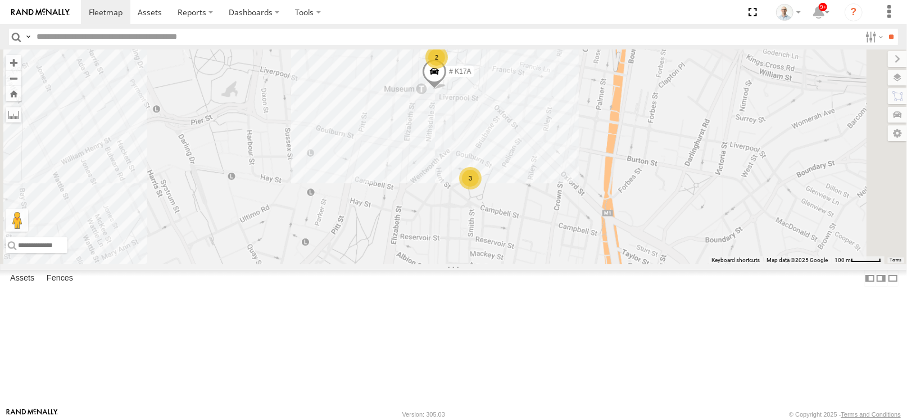
drag, startPoint x: 490, startPoint y: 162, endPoint x: 513, endPoint y: 212, distance: 54.5
click at [515, 212] on div "# F25 Forklift 31 QMC [PERSON_NAME] 2 2 3 # K17A" at bounding box center [453, 156] width 907 height 215
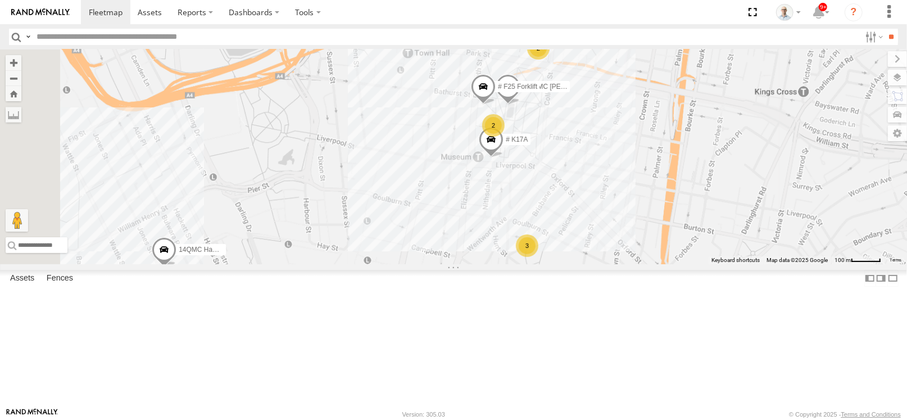
drag, startPoint x: 447, startPoint y: 177, endPoint x: 538, endPoint y: 233, distance: 107.4
click at [539, 234] on div "# F25 Forklift 31 QMC [PERSON_NAME] 2 2 3 # K17A 14QMC Hamza 2" at bounding box center [453, 156] width 907 height 215
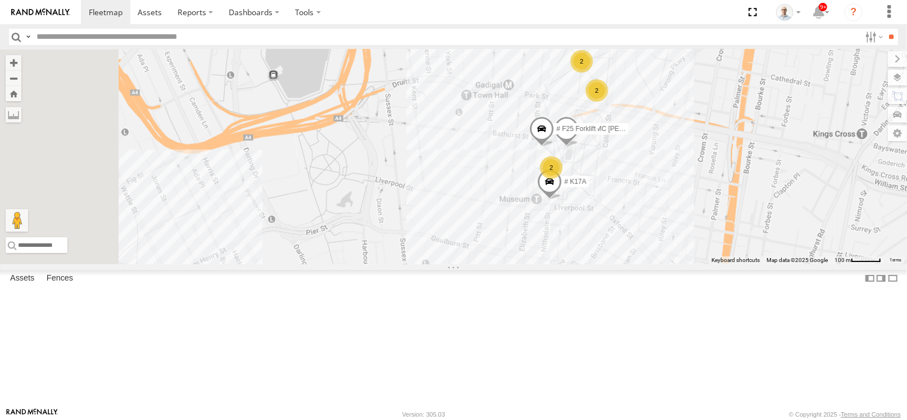
drag, startPoint x: 554, startPoint y: 251, endPoint x: 558, endPoint y: 262, distance: 11.4
click at [561, 264] on div "# F25 Forklift 31 QMC [PERSON_NAME] 2 2 3 # K17A 2 2 Ultimo Uber 09QMC 17 QMC […" at bounding box center [453, 156] width 907 height 215
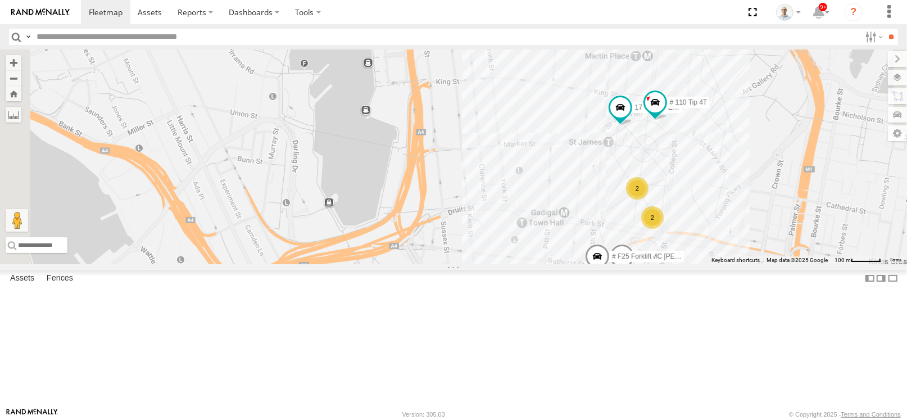
drag, startPoint x: 516, startPoint y: 180, endPoint x: 541, endPoint y: 218, distance: 45.0
click at [541, 218] on div "# F25 Forklift 31 QMC [PERSON_NAME] 2 2 3 # K17A 2 2 Ultimo Uber 09QMC 17 QMC […" at bounding box center [453, 156] width 907 height 215
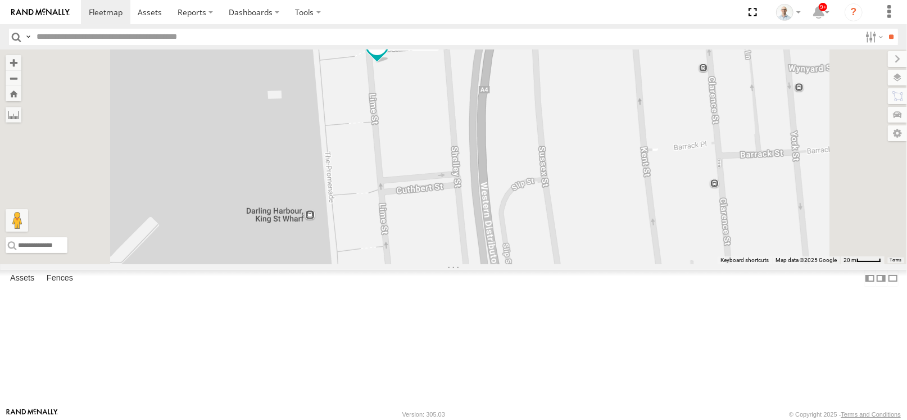
drag, startPoint x: 525, startPoint y: 142, endPoint x: 561, endPoint y: 192, distance: 62.0
click at [561, 192] on div "# F25 Forklift 31 QMC [PERSON_NAME] # K17A Ultimo Uber 09QMC 17 QMC [PERSON_NAM…" at bounding box center [453, 156] width 907 height 215
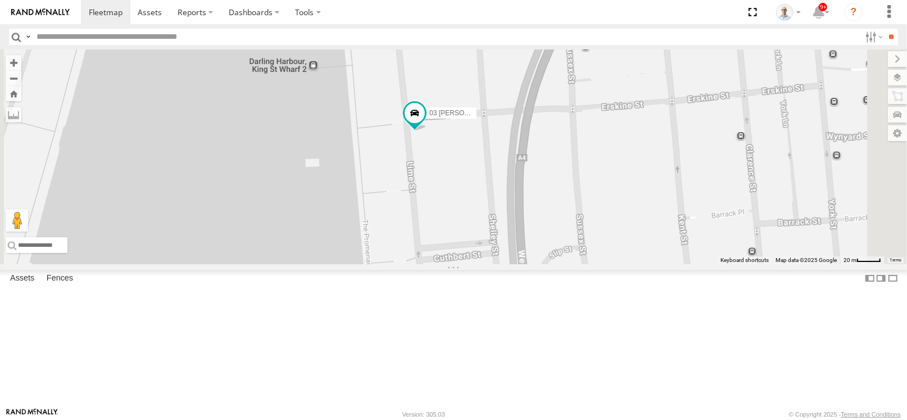
drag, startPoint x: 570, startPoint y: 165, endPoint x: 605, endPoint y: 229, distance: 72.9
click at [605, 229] on div "# F25 Forklift 31 QMC [PERSON_NAME] # K17A Ultimo Uber 09QMC 17 QMC [PERSON_NAM…" at bounding box center [453, 156] width 907 height 215
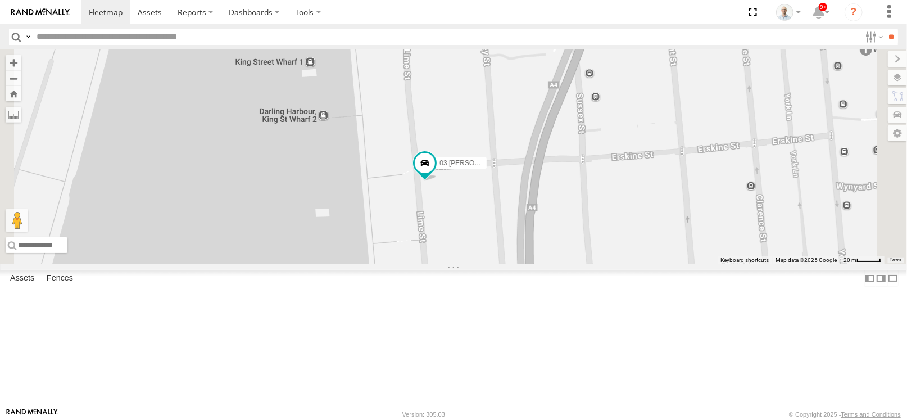
drag, startPoint x: 585, startPoint y: 148, endPoint x: 597, endPoint y: 209, distance: 61.8
click at [597, 209] on div "# F25 Forklift 31 QMC [PERSON_NAME] # K17A Ultimo Uber 09QMC 17 QMC [PERSON_NAM…" at bounding box center [453, 156] width 907 height 215
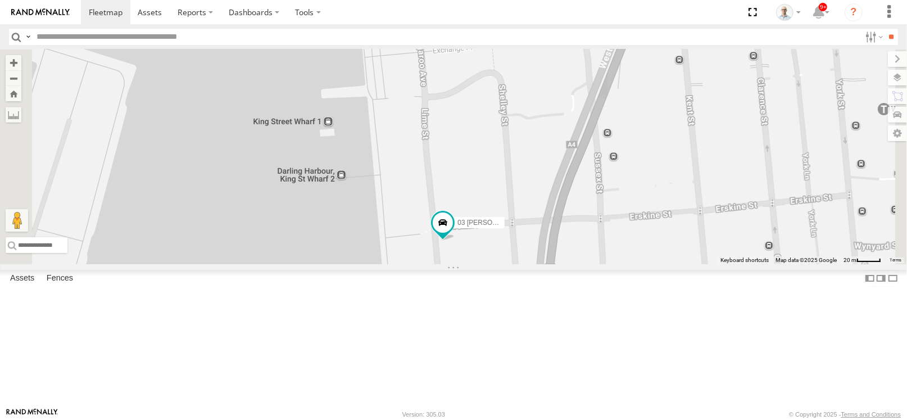
drag, startPoint x: 578, startPoint y: 172, endPoint x: 589, endPoint y: 209, distance: 38.2
click at [589, 209] on div "# F25 Forklift 31 QMC [PERSON_NAME] # K17A Ultimo Uber 09QMC 17 QMC [PERSON_NAM…" at bounding box center [453, 156] width 907 height 215
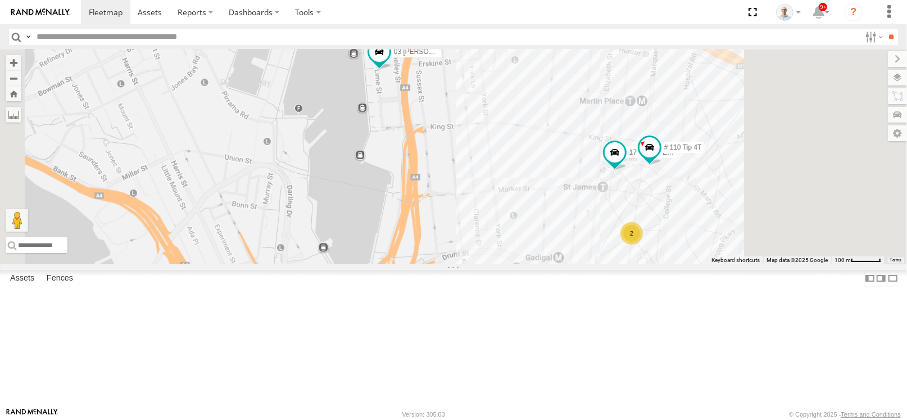
drag, startPoint x: 581, startPoint y: 199, endPoint x: 520, endPoint y: 137, distance: 87.4
click at [520, 137] on div "# F25 Forklift 31 QMC [PERSON_NAME] # K17A Ultimo Uber 09QMC 17 QMC [PERSON_NAM…" at bounding box center [453, 156] width 907 height 215
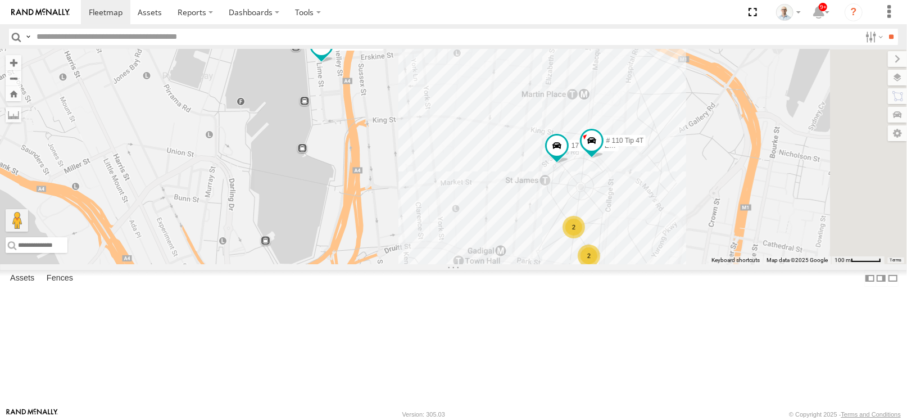
drag, startPoint x: 560, startPoint y: 276, endPoint x: 572, endPoint y: 344, distance: 69.1
click at [572, 264] on div "# F25 Forklift 31 QMC [PERSON_NAME] # K17A Ultimo Uber 09QMC 17 QMC [PERSON_NAM…" at bounding box center [453, 156] width 907 height 215
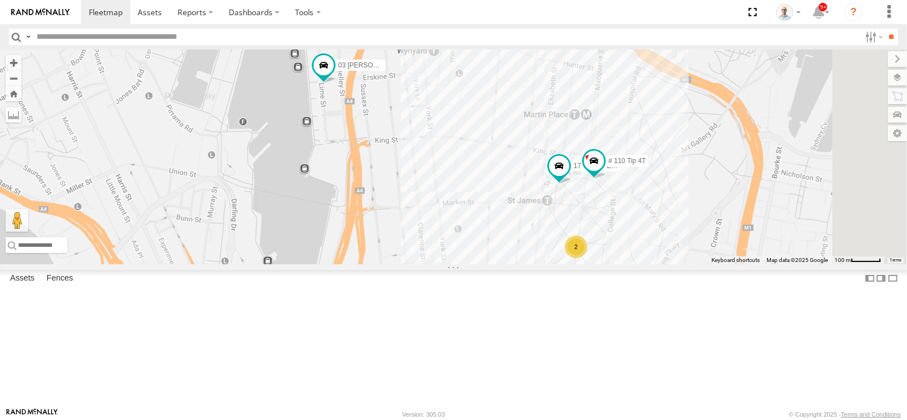
drag, startPoint x: 529, startPoint y: 178, endPoint x: 472, endPoint y: 76, distance: 116.7
click at [472, 70] on div "# F25 Forklift 31 QMC [PERSON_NAME] # K17A Ultimo Uber 09QMC 17 QMC [PERSON_NAM…" at bounding box center [453, 156] width 907 height 215
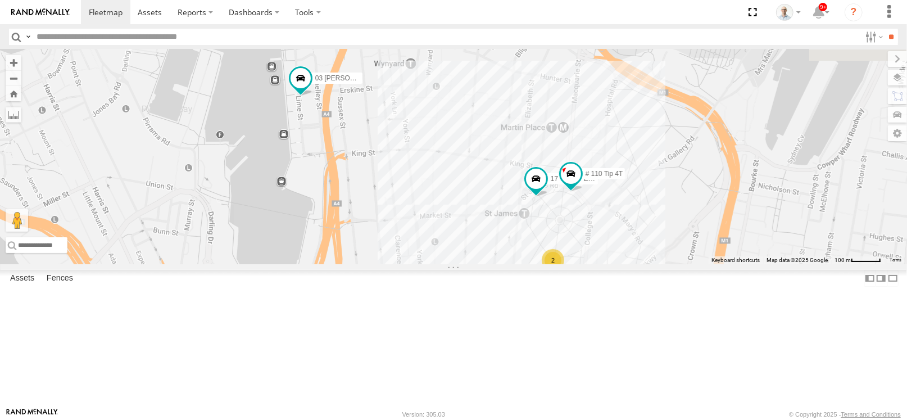
drag, startPoint x: 492, startPoint y: 179, endPoint x: 529, endPoint y: 313, distance: 139.2
click at [529, 264] on div "# F25 Forklift 31 QMC [PERSON_NAME] # K17A Ultimo Uber 09QMC 17 QMC [PERSON_NAM…" at bounding box center [453, 156] width 907 height 215
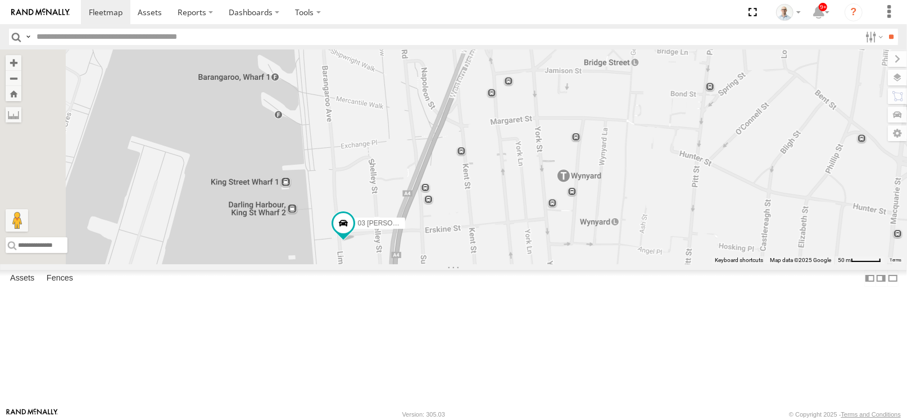
drag, startPoint x: 411, startPoint y: 83, endPoint x: 434, endPoint y: 210, distance: 129.1
click at [438, 208] on div "# F25 Forklift 31 QMC [PERSON_NAME] # K17A Ultimo Uber 09QMC 17 QMC [PERSON_NAM…" at bounding box center [453, 156] width 907 height 215
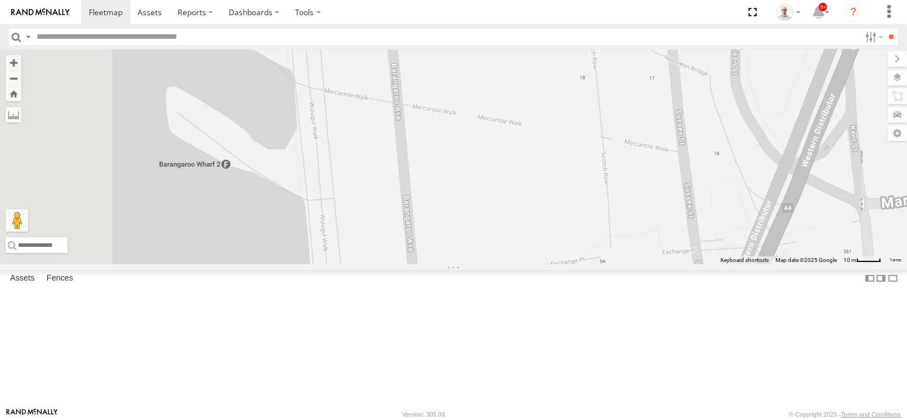
drag, startPoint x: 490, startPoint y: 208, endPoint x: 479, endPoint y: 245, distance: 38.7
click at [479, 245] on div "# F25 Forklift 31 QMC [PERSON_NAME] # K17A Ultimo Uber 09QMC 17 QMC [PERSON_NAM…" at bounding box center [453, 156] width 907 height 215
